Goal: Contribute content

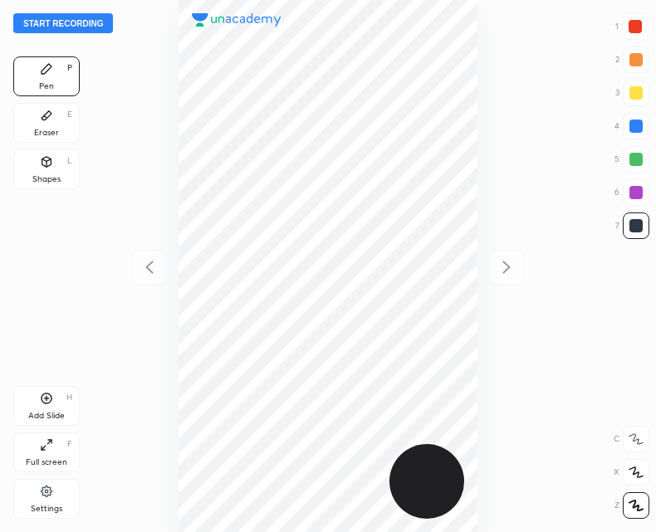
scroll to position [532, 390]
click at [74, 22] on button "Start recording" at bounding box center [63, 23] width 100 height 20
click at [43, 403] on icon at bounding box center [47, 398] width 11 height 11
click at [44, 398] on icon at bounding box center [46, 398] width 5 height 5
click at [40, 400] on icon at bounding box center [46, 398] width 13 height 13
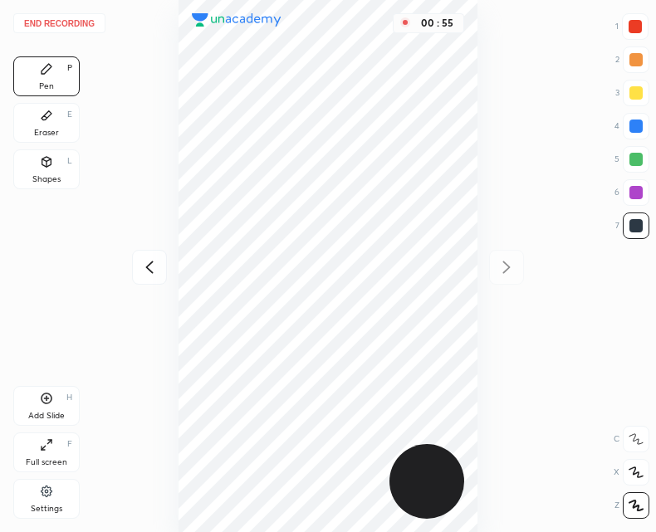
click at [156, 263] on icon at bounding box center [149, 267] width 20 height 20
click at [156, 270] on icon at bounding box center [149, 267] width 20 height 20
click at [158, 266] on icon at bounding box center [149, 267] width 20 height 20
click at [501, 263] on icon at bounding box center [506, 267] width 20 height 20
click at [501, 266] on icon at bounding box center [506, 267] width 20 height 20
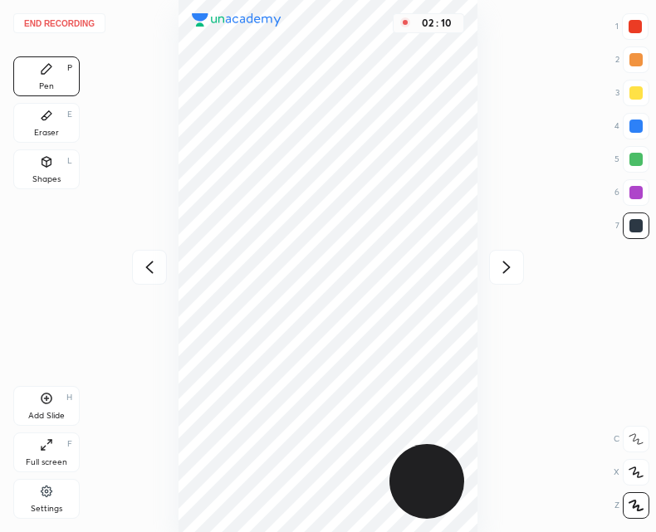
click at [151, 278] on div at bounding box center [149, 267] width 35 height 35
click at [501, 266] on icon at bounding box center [506, 267] width 20 height 20
click at [166, 270] on div at bounding box center [149, 267] width 35 height 35
click at [508, 271] on icon at bounding box center [506, 267] width 20 height 20
click at [140, 263] on icon at bounding box center [149, 267] width 20 height 20
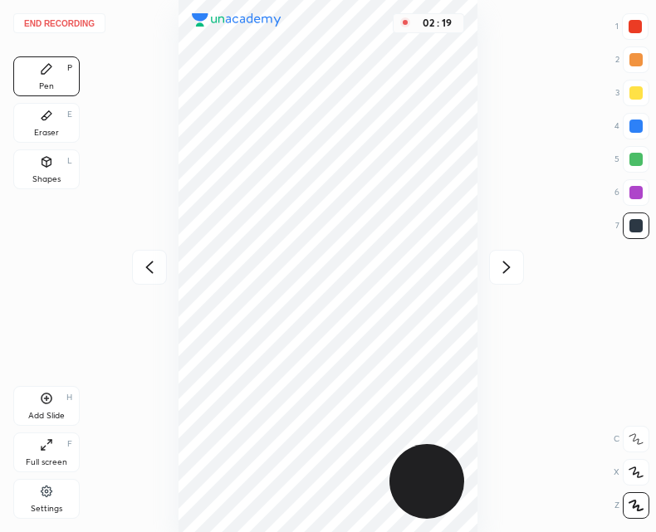
click at [506, 267] on icon at bounding box center [506, 267] width 20 height 20
click at [70, 27] on button "End recording" at bounding box center [59, 23] width 92 height 20
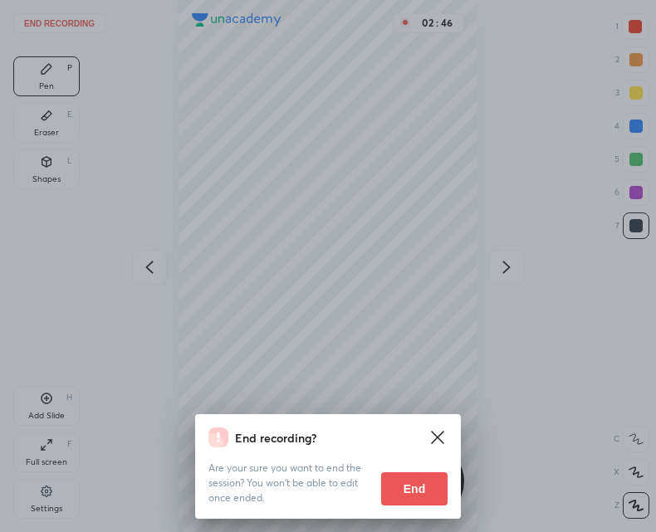
click at [423, 490] on button "End" at bounding box center [414, 488] width 66 height 33
